Goal: Transaction & Acquisition: Subscribe to service/newsletter

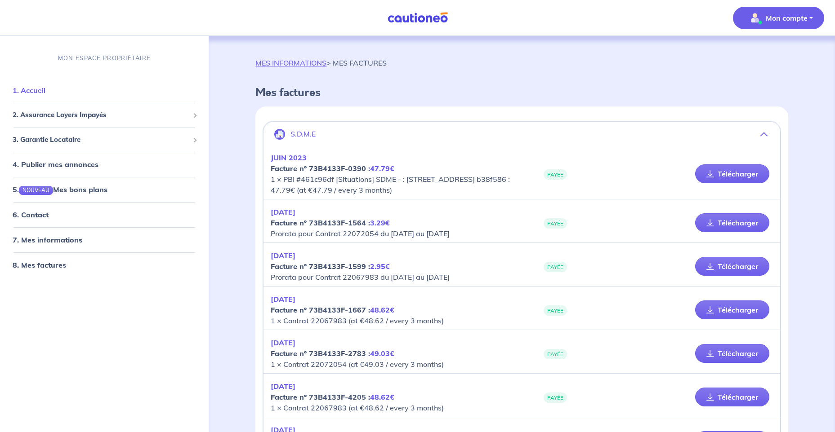
click at [35, 89] on link "1. Accueil" at bounding box center [29, 90] width 33 height 9
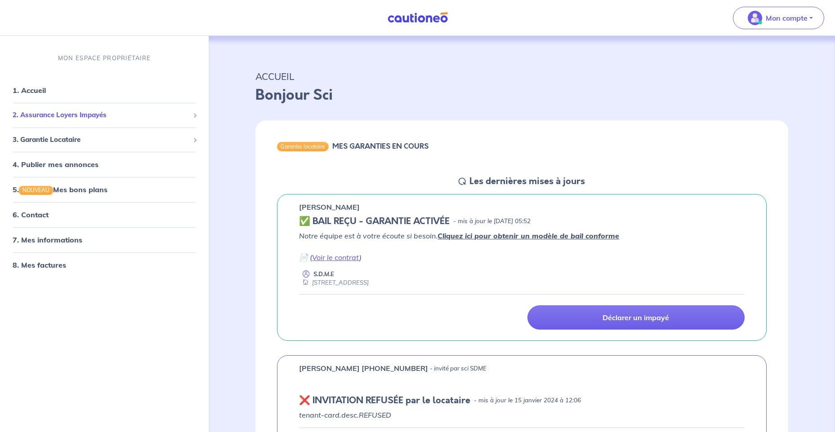
click at [83, 116] on span "2. Assurance Loyers Impayés" at bounding box center [101, 115] width 177 height 10
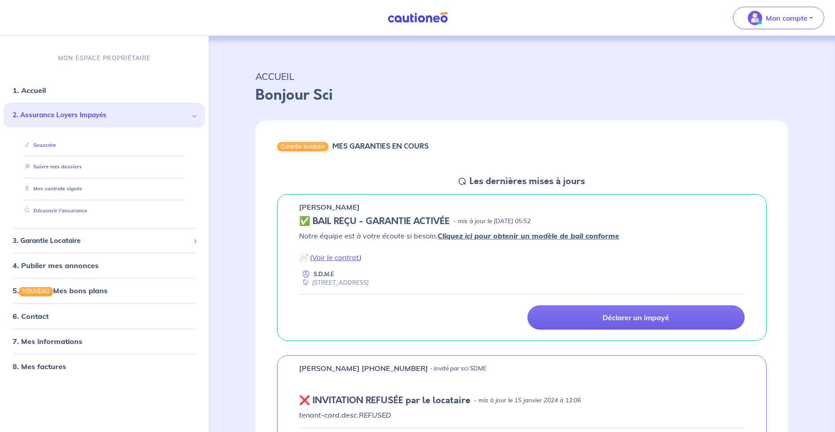
click at [56, 142] on link "Souscrire" at bounding box center [38, 145] width 35 height 6
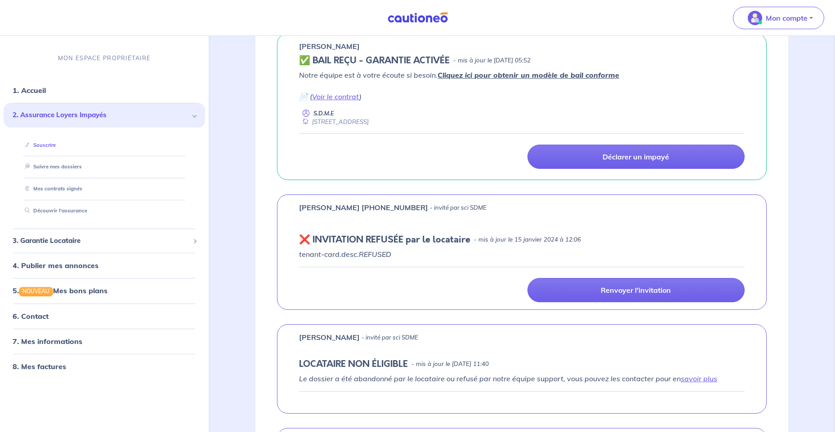
scroll to position [270, 0]
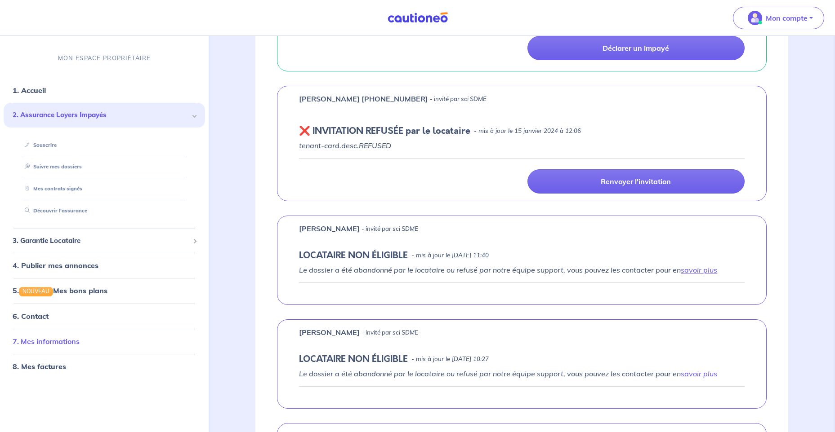
click at [56, 343] on link "7. Mes informations" at bounding box center [46, 341] width 67 height 9
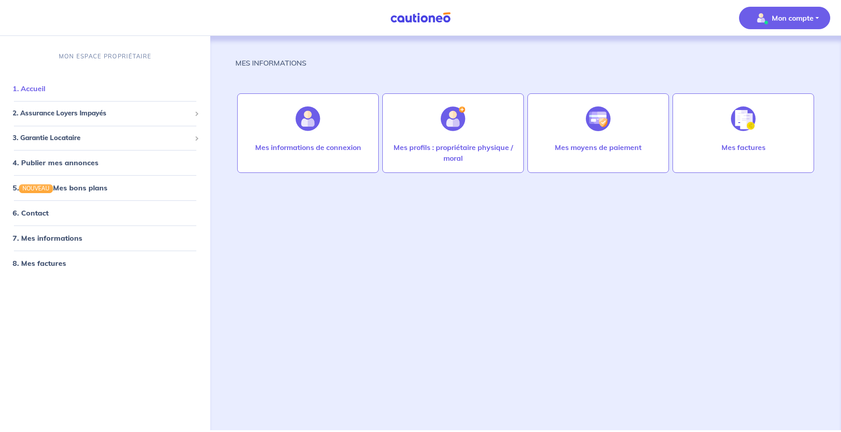
click at [30, 86] on link "1. Accueil" at bounding box center [29, 88] width 33 height 9
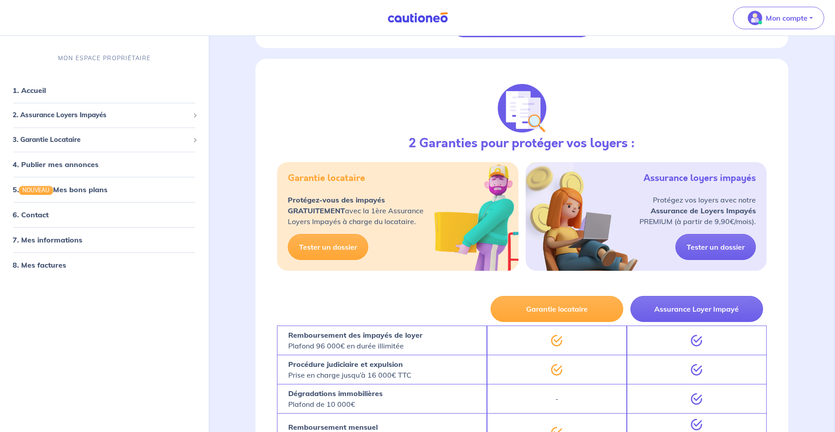
scroll to position [1486, 0]
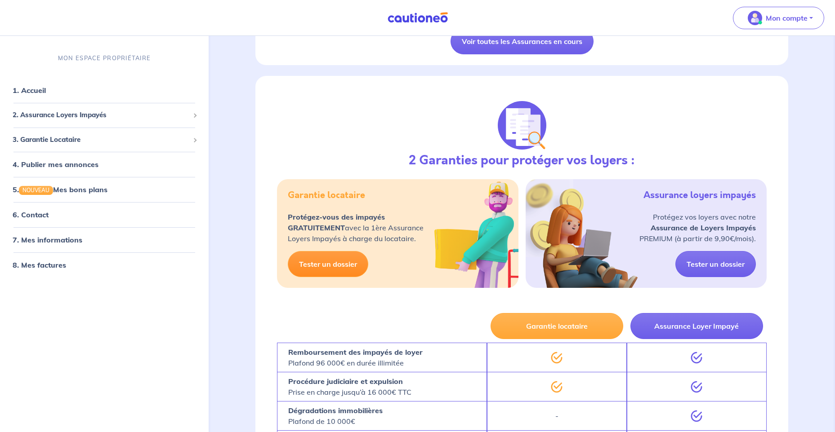
click at [316, 262] on link "Tester un dossier" at bounding box center [328, 264] width 80 height 26
